Goal: Task Accomplishment & Management: Manage account settings

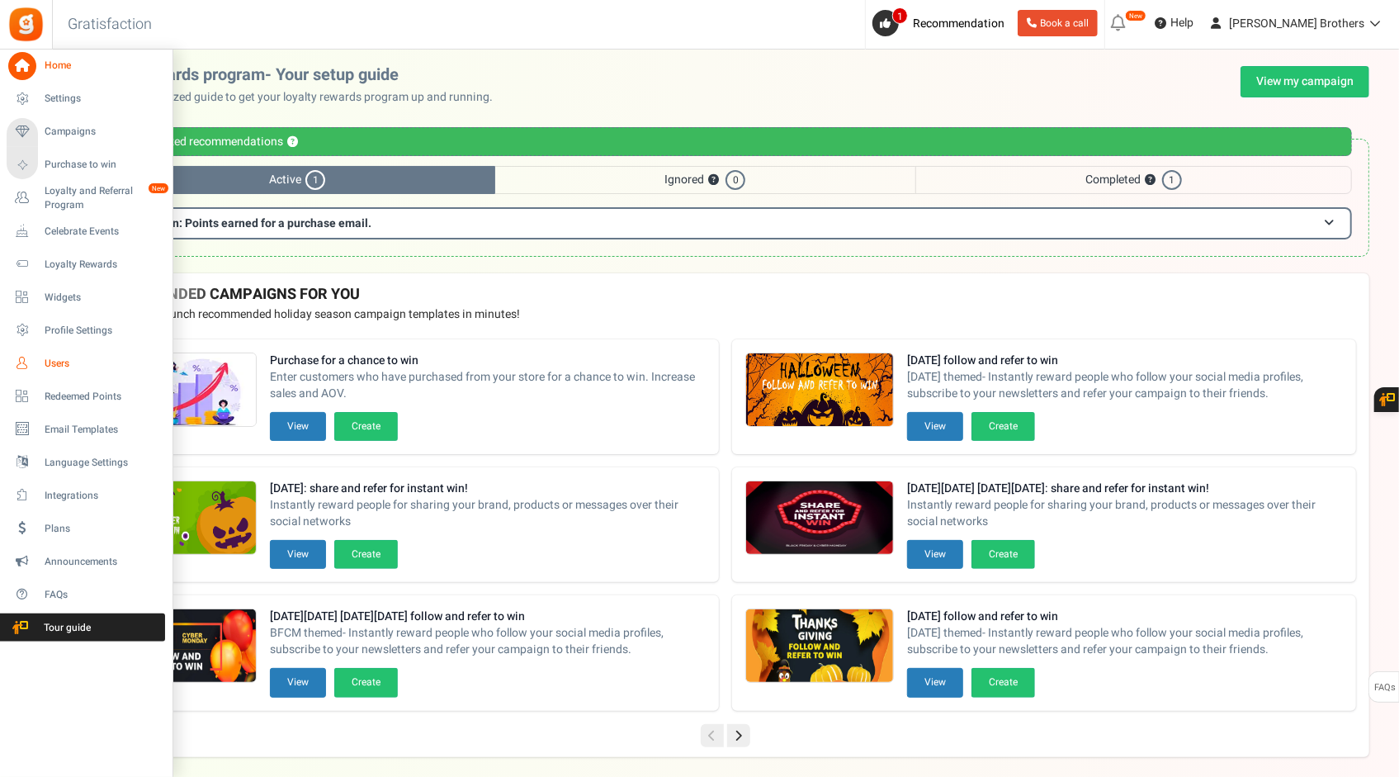
click at [63, 371] on link "Users" at bounding box center [86, 363] width 159 height 28
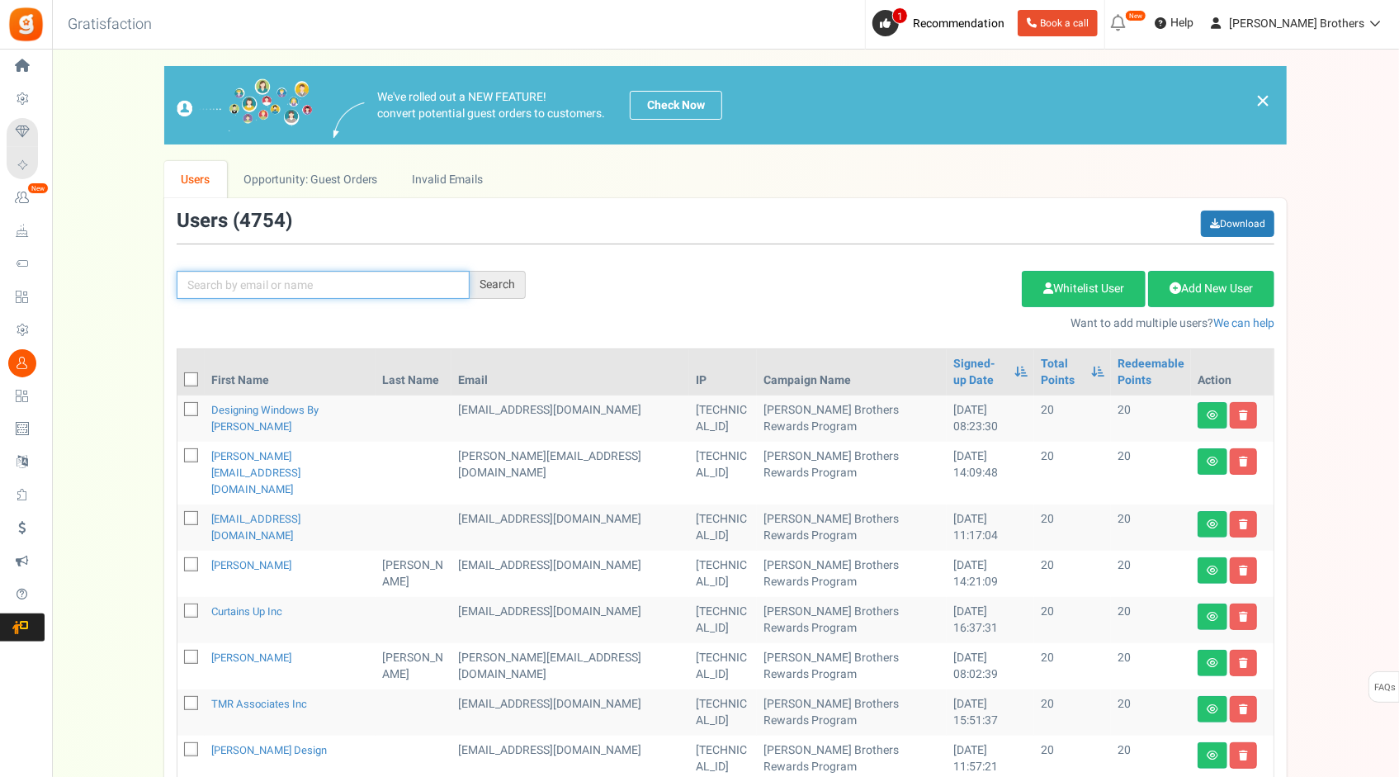
click at [332, 289] on input "text" at bounding box center [323, 285] width 293 height 28
click at [369, 292] on input "text" at bounding box center [323, 285] width 293 height 28
paste input "[EMAIL_ADDRESS][DOMAIN_NAME]"
type input "[EMAIL_ADDRESS][DOMAIN_NAME]"
click at [505, 285] on div "Search" at bounding box center [498, 285] width 56 height 28
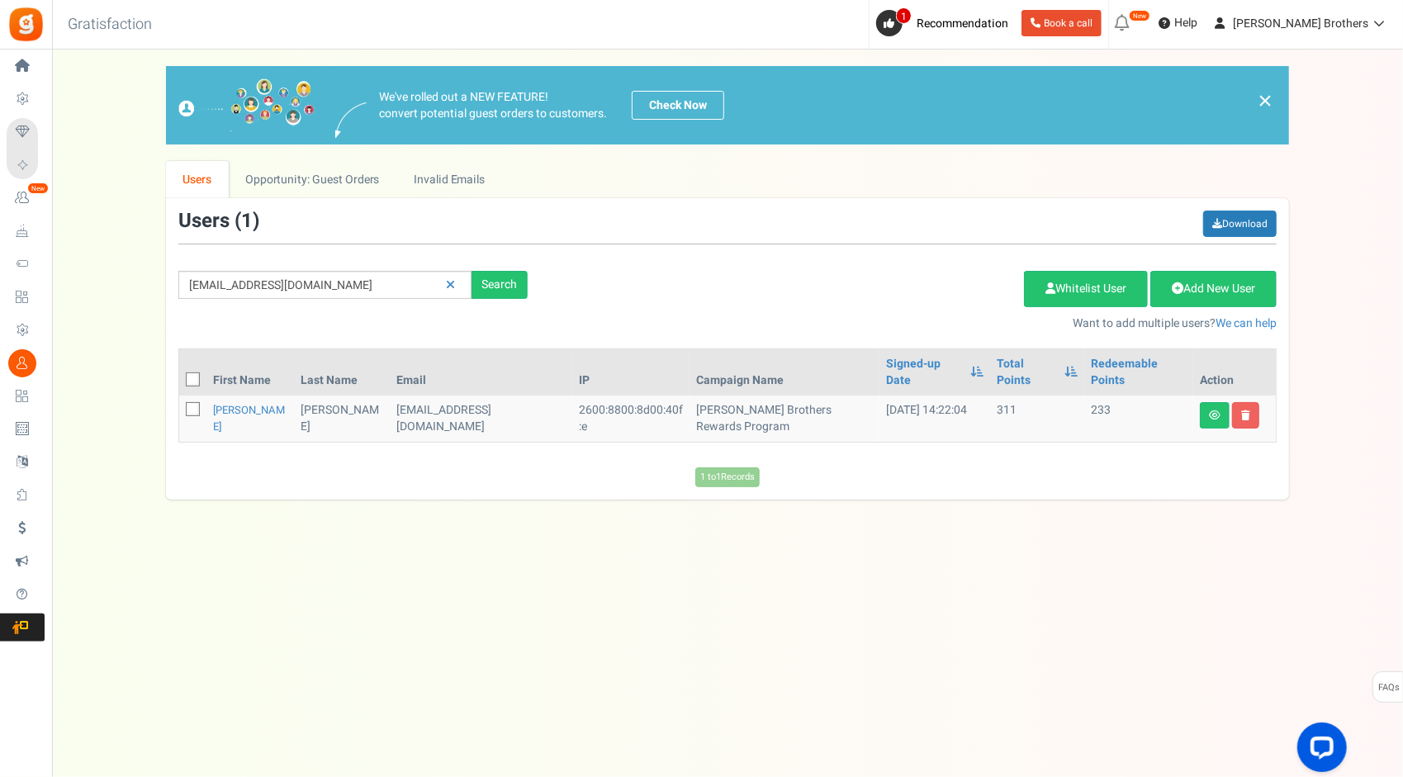
drag, startPoint x: 505, startPoint y: 284, endPoint x: 849, endPoint y: 301, distance: 344.7
click at [862, 300] on div "Add Etsy Order Delete Selected Users Import Users Spam Protection Subtract Poin…" at bounding box center [914, 296] width 749 height 71
click at [1210, 410] on icon at bounding box center [1215, 415] width 12 height 10
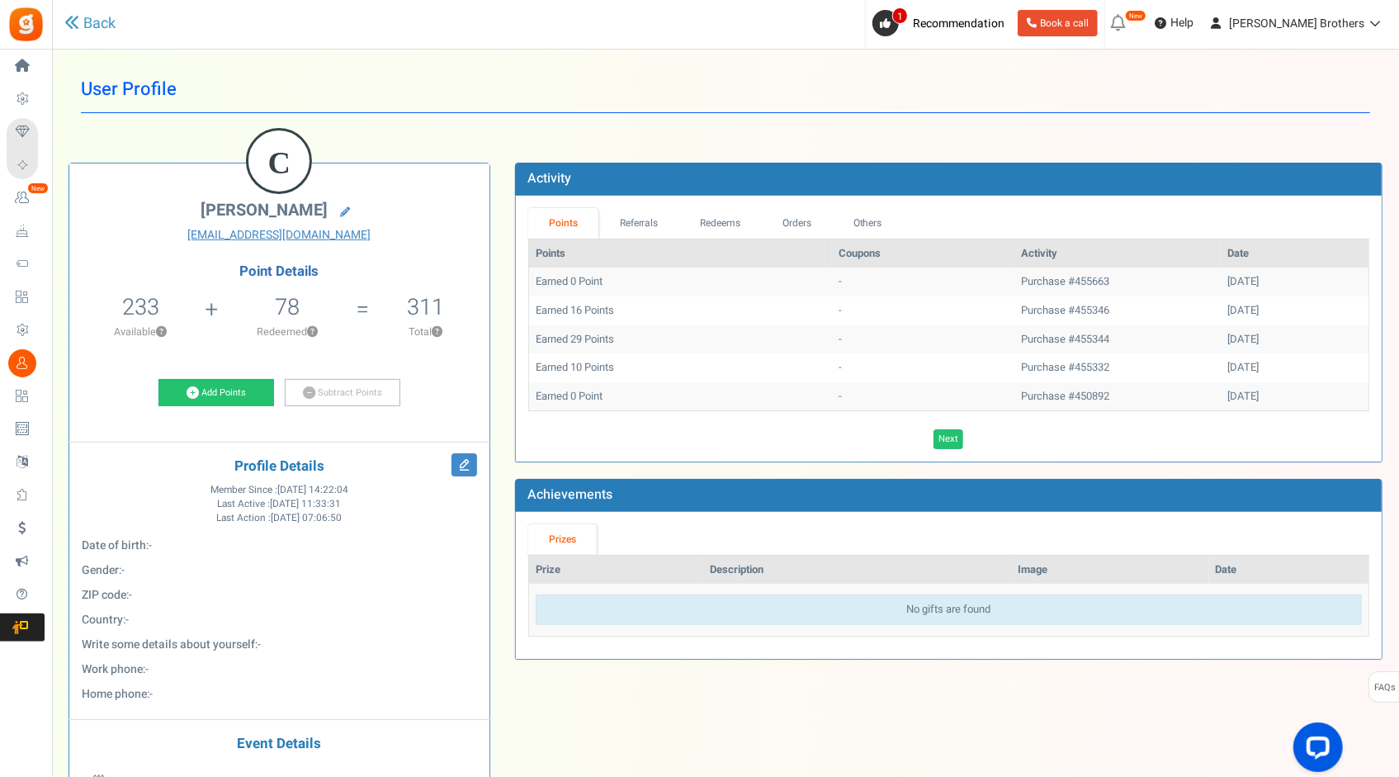
click at [703, 144] on div "C [PERSON_NAME] [EMAIL_ADDRESS][DOMAIN_NAME] Point Details 233 233 Redeemable 0…" at bounding box center [725, 517] width 1339 height 759
